Goal: Check status: Check status

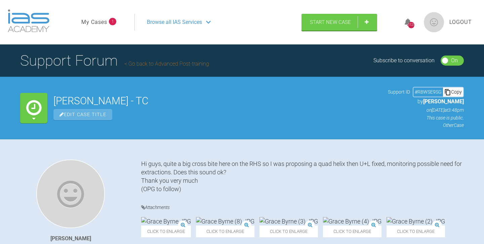
click at [97, 20] on link "My Cases" at bounding box center [94, 22] width 26 height 9
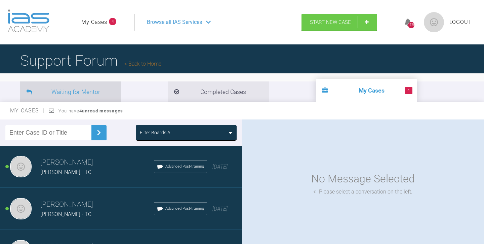
click at [93, 91] on li "Waiting for Mentor" at bounding box center [70, 91] width 101 height 20
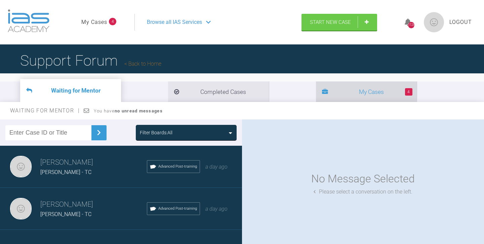
click at [316, 93] on li "4 My Cases" at bounding box center [366, 91] width 101 height 20
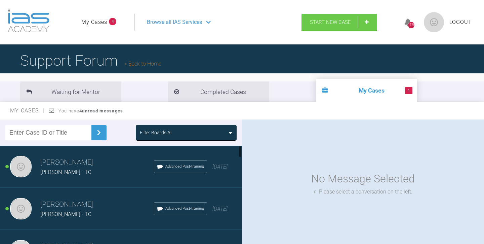
click at [109, 164] on h3 "[PERSON_NAME]" at bounding box center [97, 162] width 114 height 11
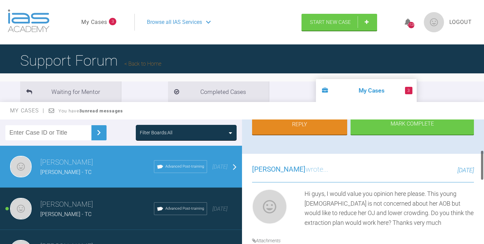
scroll to position [124, 0]
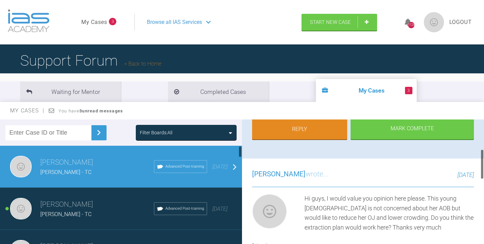
click at [120, 198] on div "Tom Crotty Lucy Farnan - TC Advanced Post-training 6 days ago" at bounding box center [121, 208] width 242 height 42
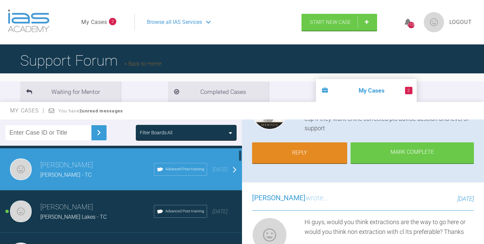
scroll to position [41, 0]
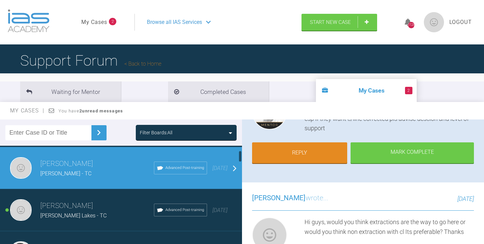
click at [122, 202] on h3 "[PERSON_NAME]" at bounding box center [97, 205] width 114 height 11
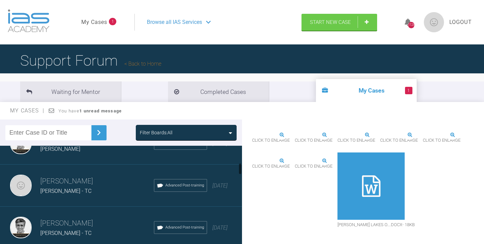
scroll to position [133, 0]
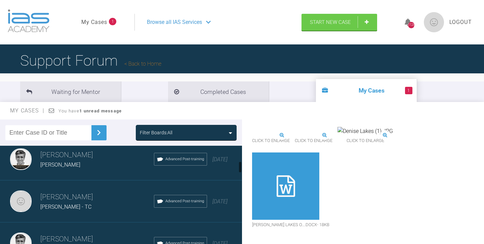
click at [113, 203] on div "Eoin Macken - TC" at bounding box center [97, 206] width 114 height 9
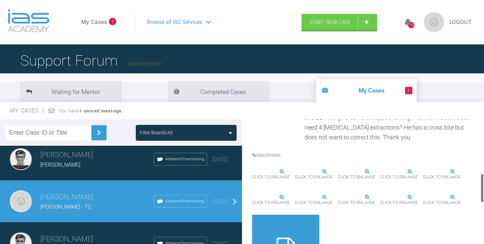
scroll to position [233, 0]
click at [295, 172] on img at bounding box center [295, 172] width 0 height 0
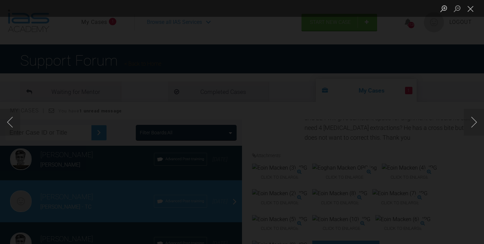
scroll to position [17, 0]
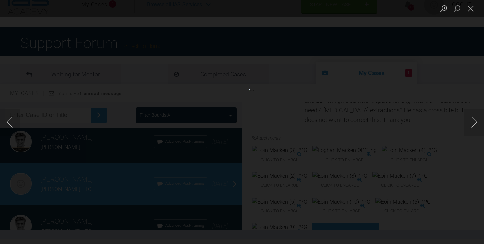
click at [7, 163] on div "Lightbox" at bounding box center [242, 122] width 484 height 244
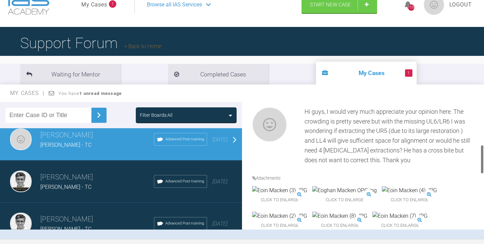
scroll to position [169, 0]
